Goal: Information Seeking & Learning: Compare options

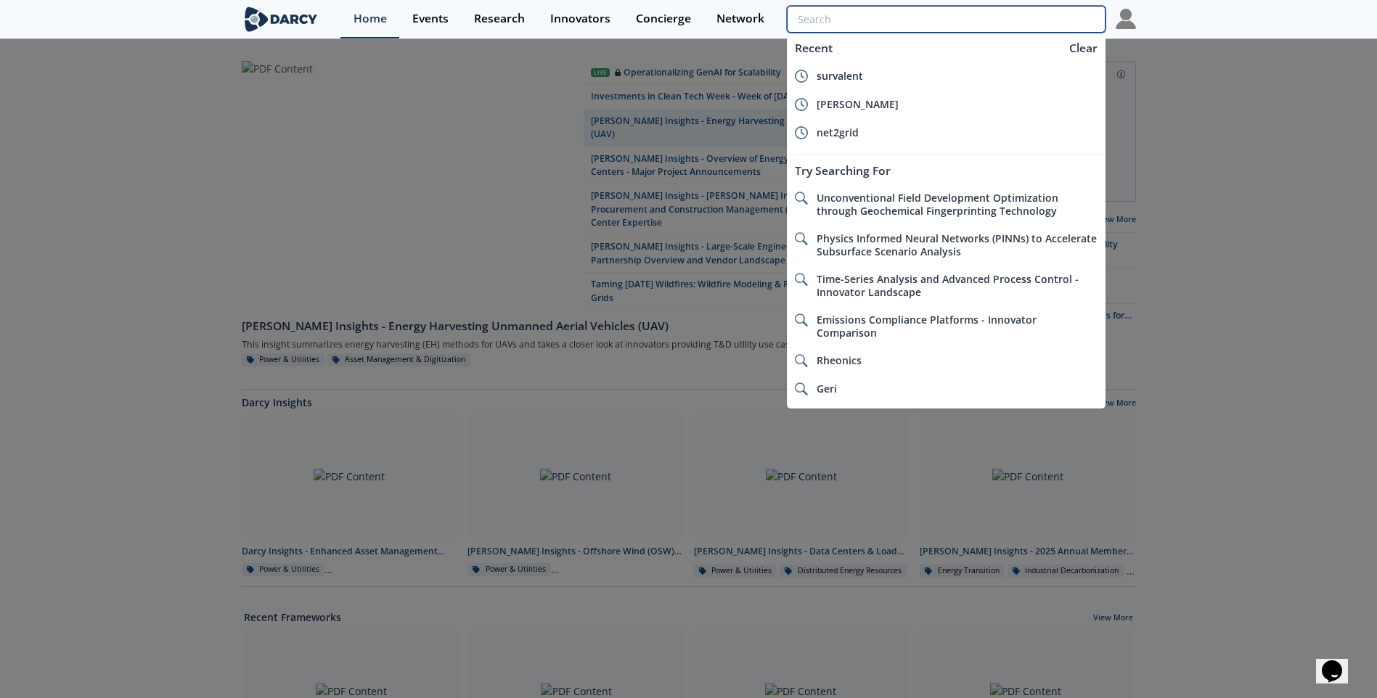
click at [1050, 29] on input "search" at bounding box center [946, 19] width 318 height 27
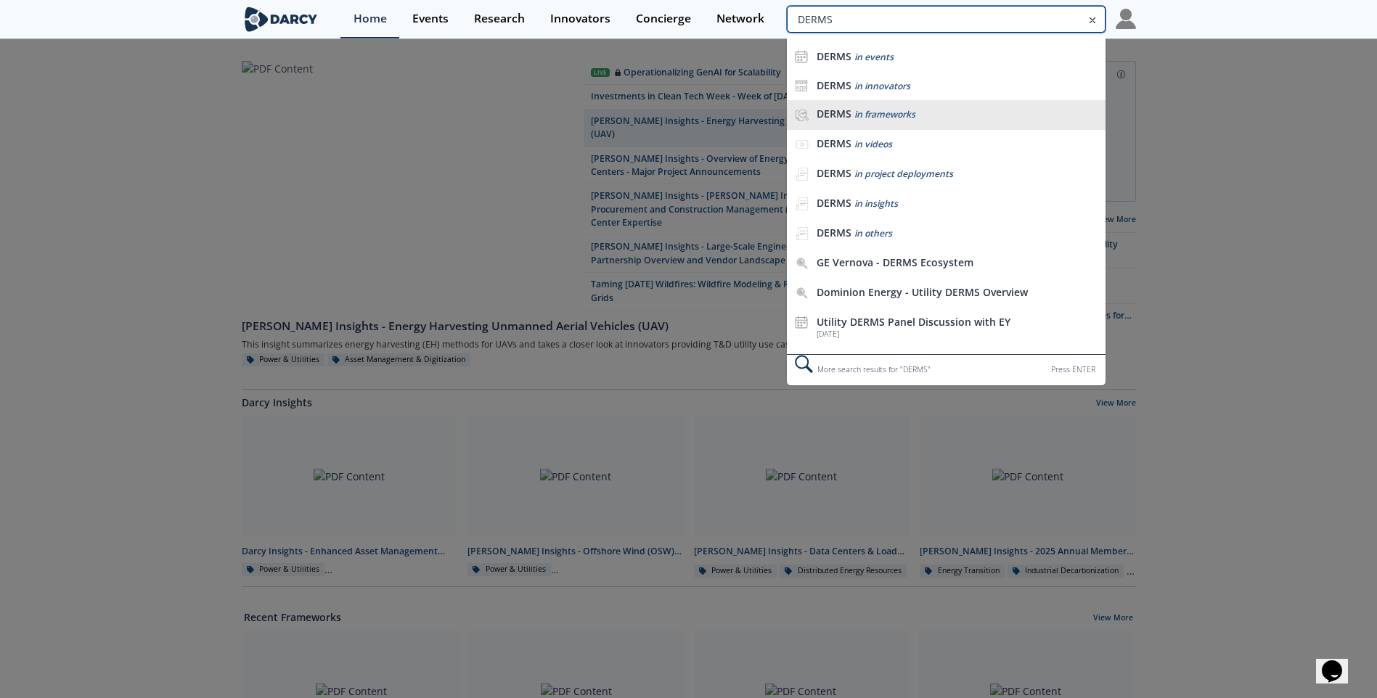
type input "DERMS"
click at [864, 116] on span "in frameworks" at bounding box center [885, 114] width 61 height 12
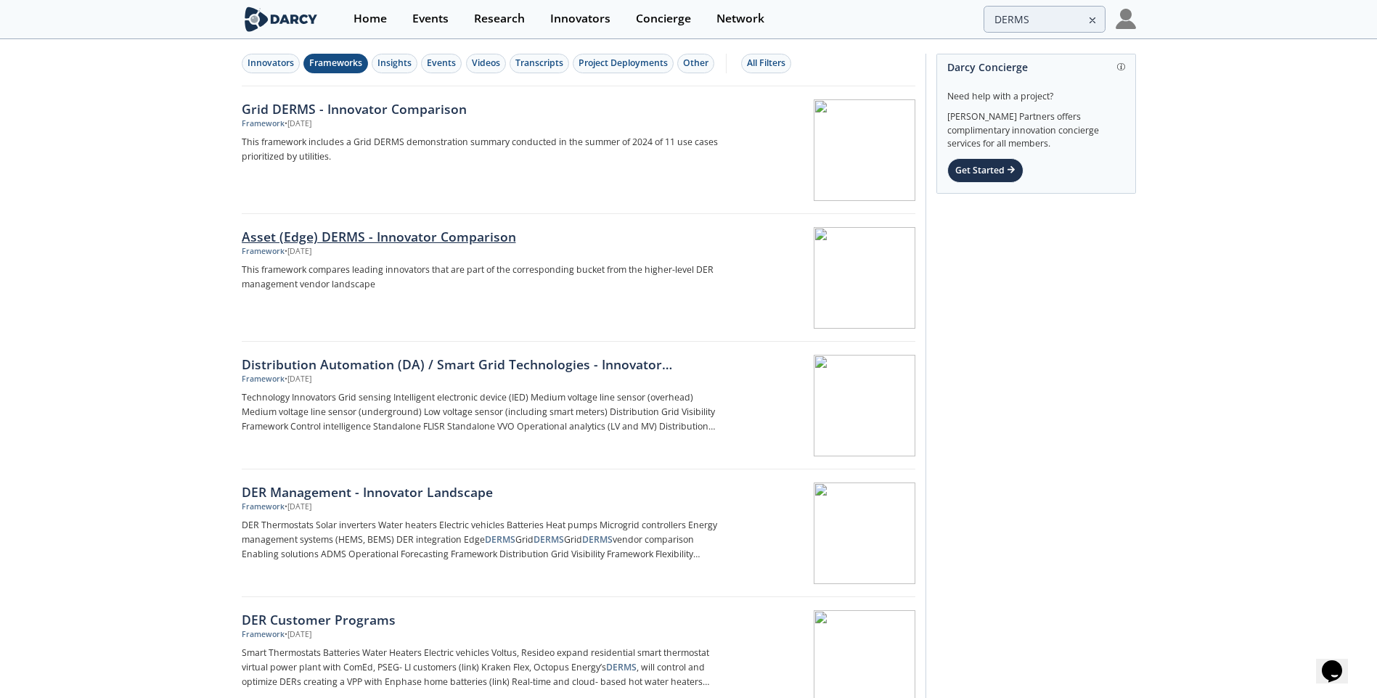
click at [452, 232] on div "Asset (Edge) DERMS - Innovator Comparison" at bounding box center [482, 236] width 481 height 19
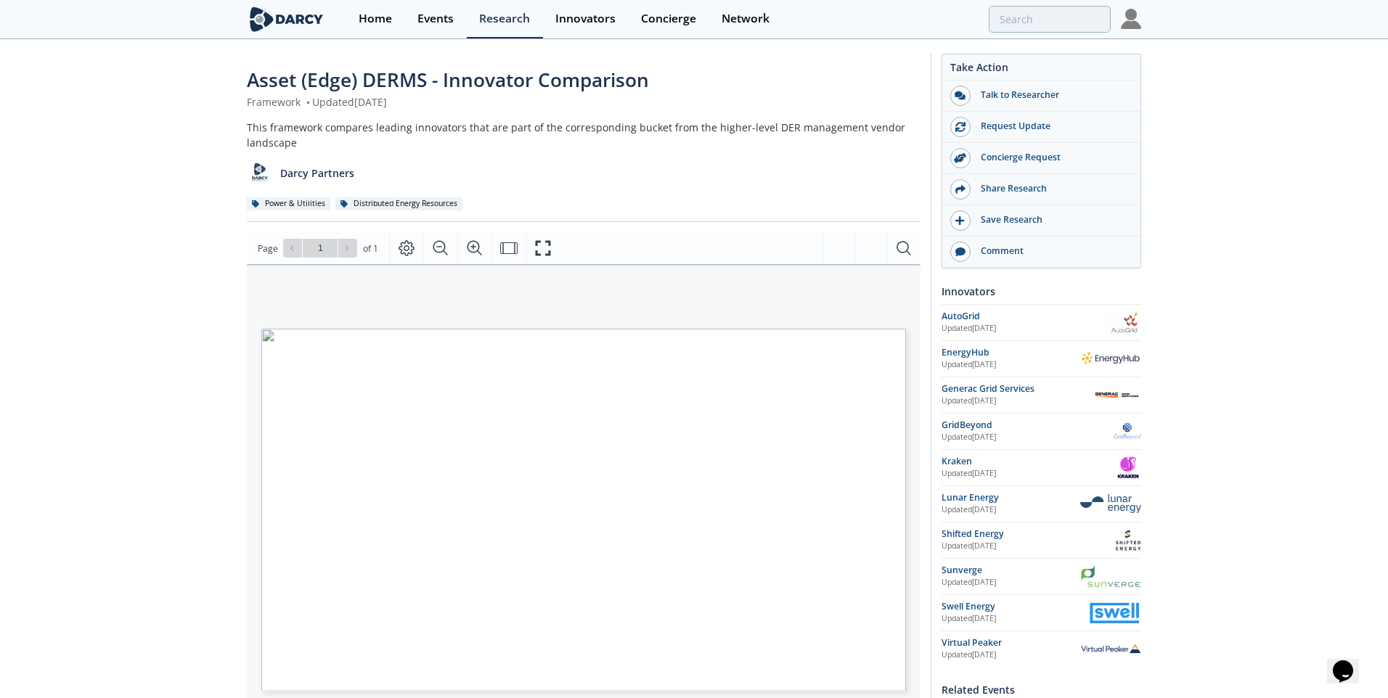
drag, startPoint x: 546, startPoint y: 246, endPoint x: 550, endPoint y: 301, distance: 54.6
click at [546, 247] on icon "Fullscreen" at bounding box center [542, 248] width 17 height 17
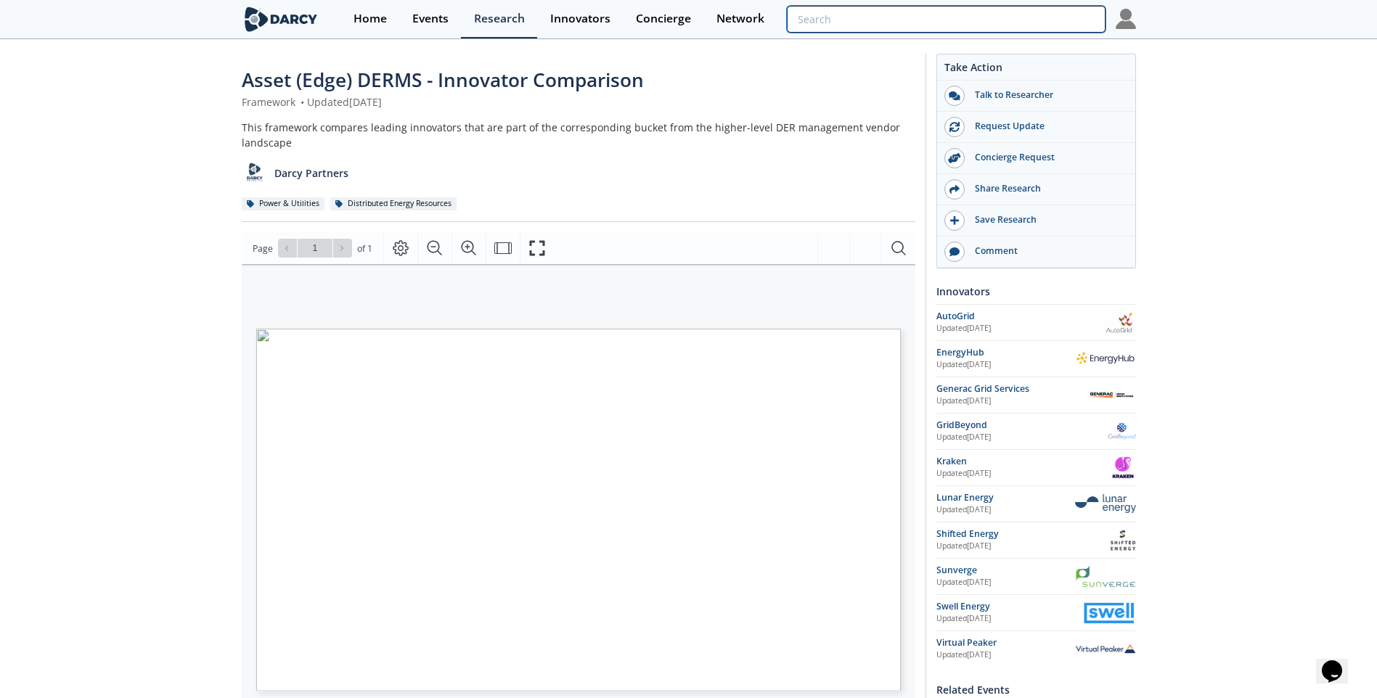
click at [1016, 29] on input "search" at bounding box center [946, 19] width 318 height 27
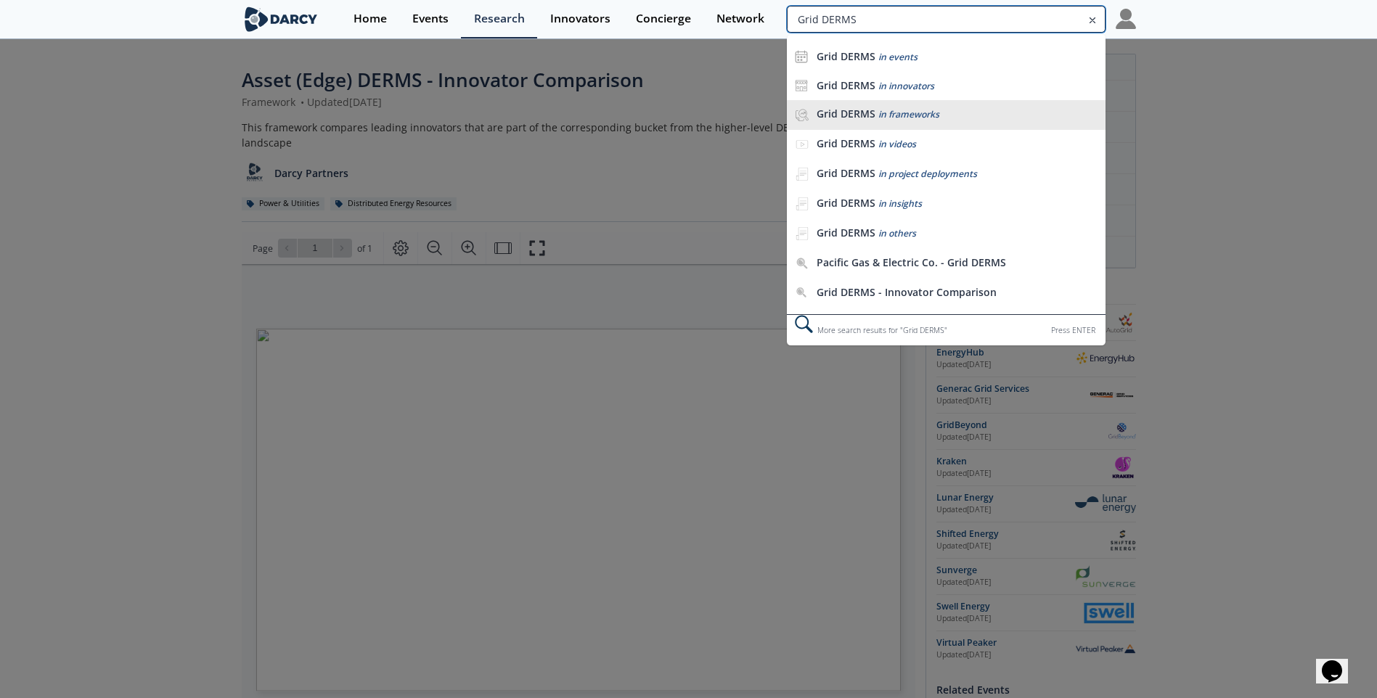
type input "Grid DERMS"
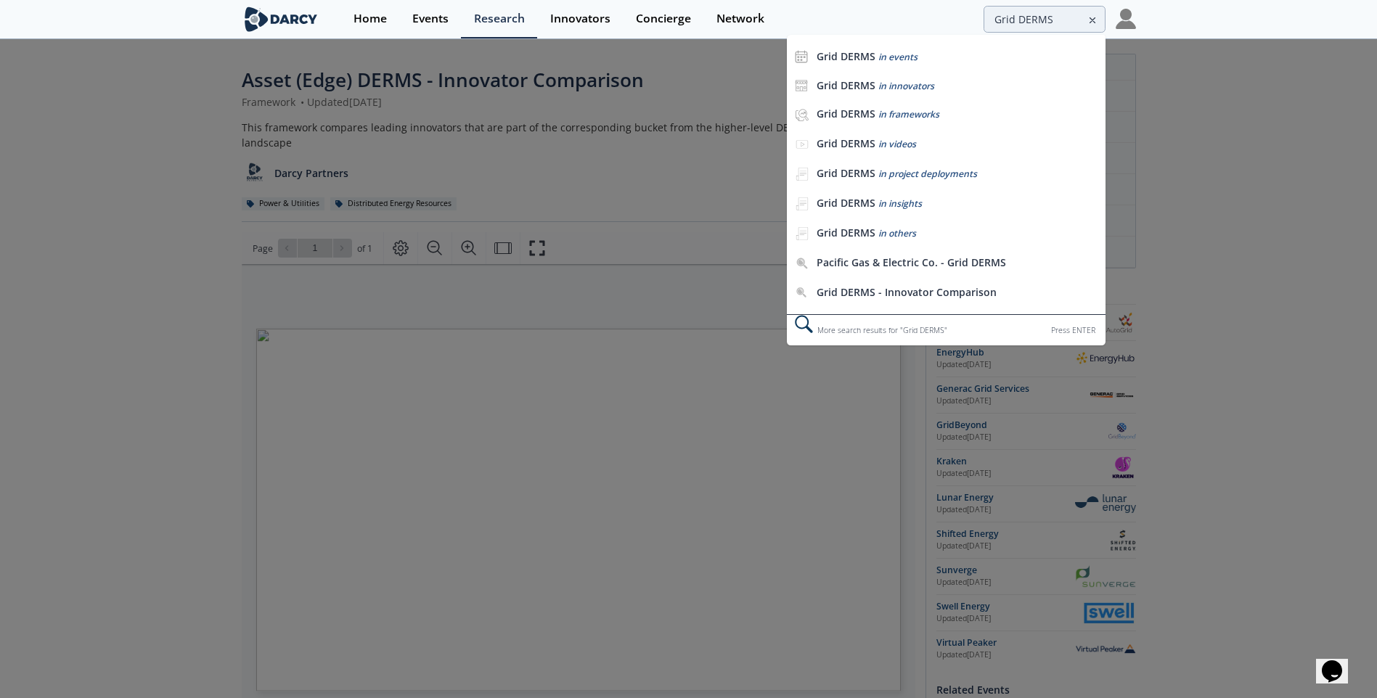
click at [871, 113] on b "Grid DERMS" at bounding box center [846, 114] width 59 height 14
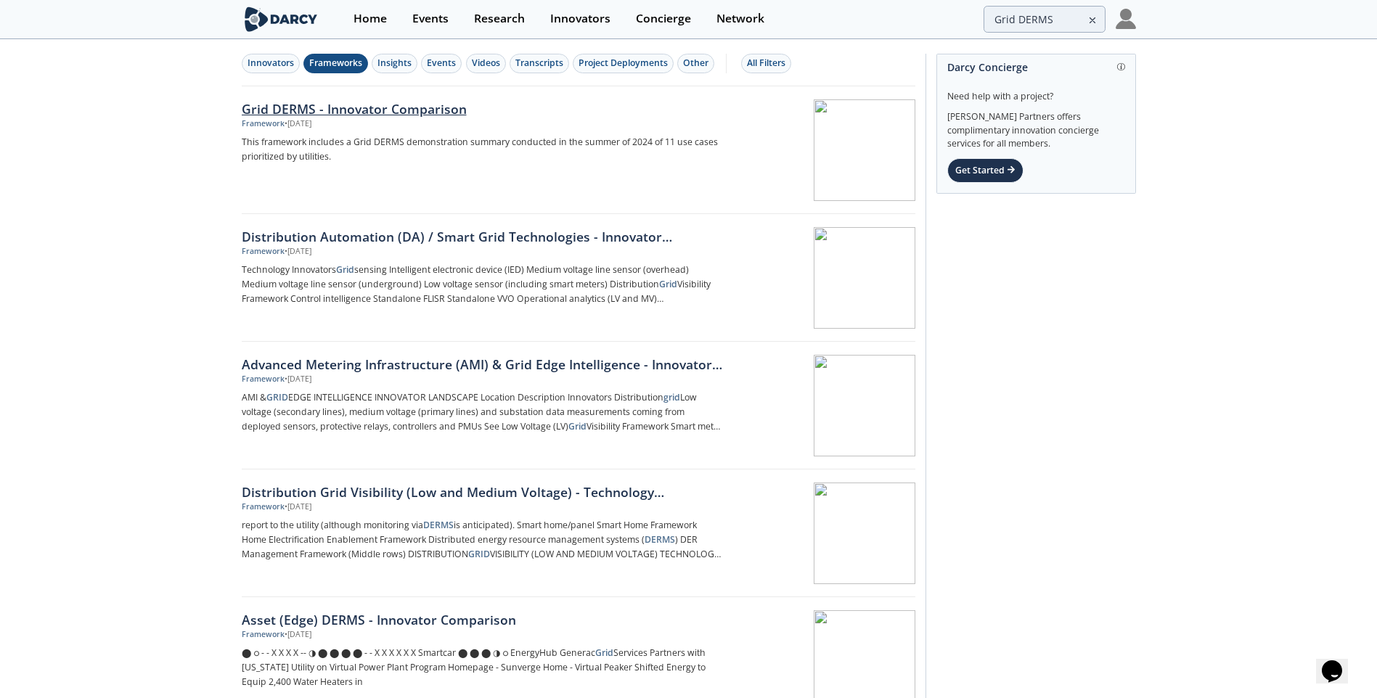
click at [813, 151] on div at bounding box center [824, 150] width 183 height 102
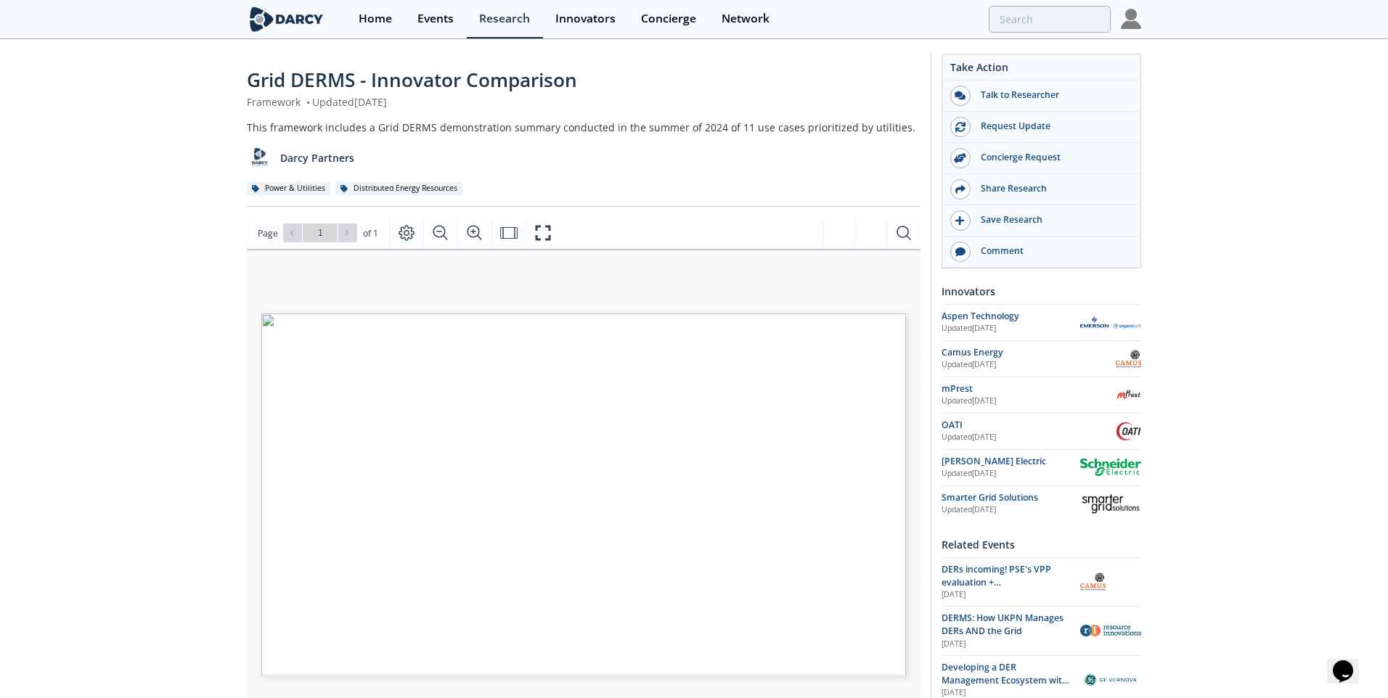
click at [542, 229] on icon "Fullscreen" at bounding box center [542, 232] width 17 height 17
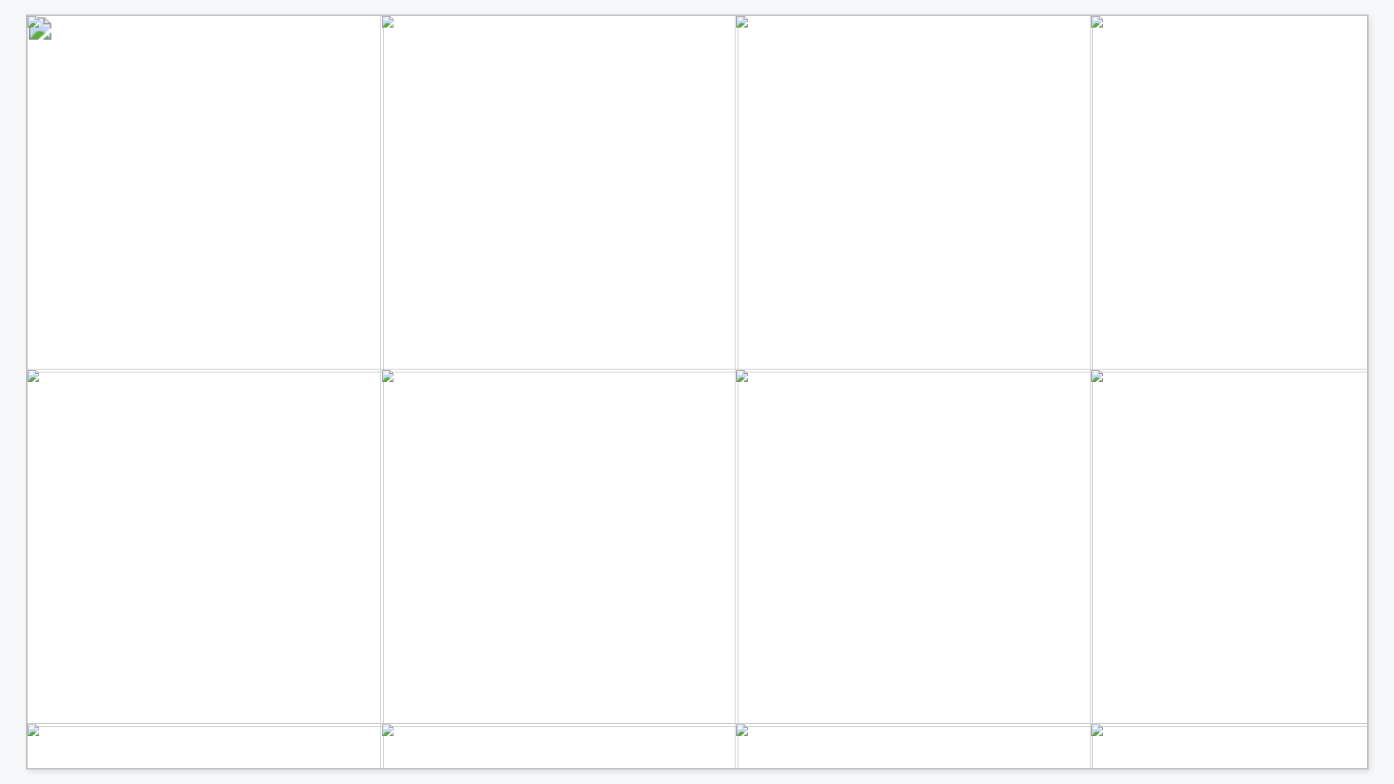
click at [1286, 15] on span "Vendor Dx capacity Dx voltage Dx NWA DER flexible ix Flexible service Retail ma…" at bounding box center [1319, 29] width 2586 height 28
